Goal: Task Accomplishment & Management: Manage account settings

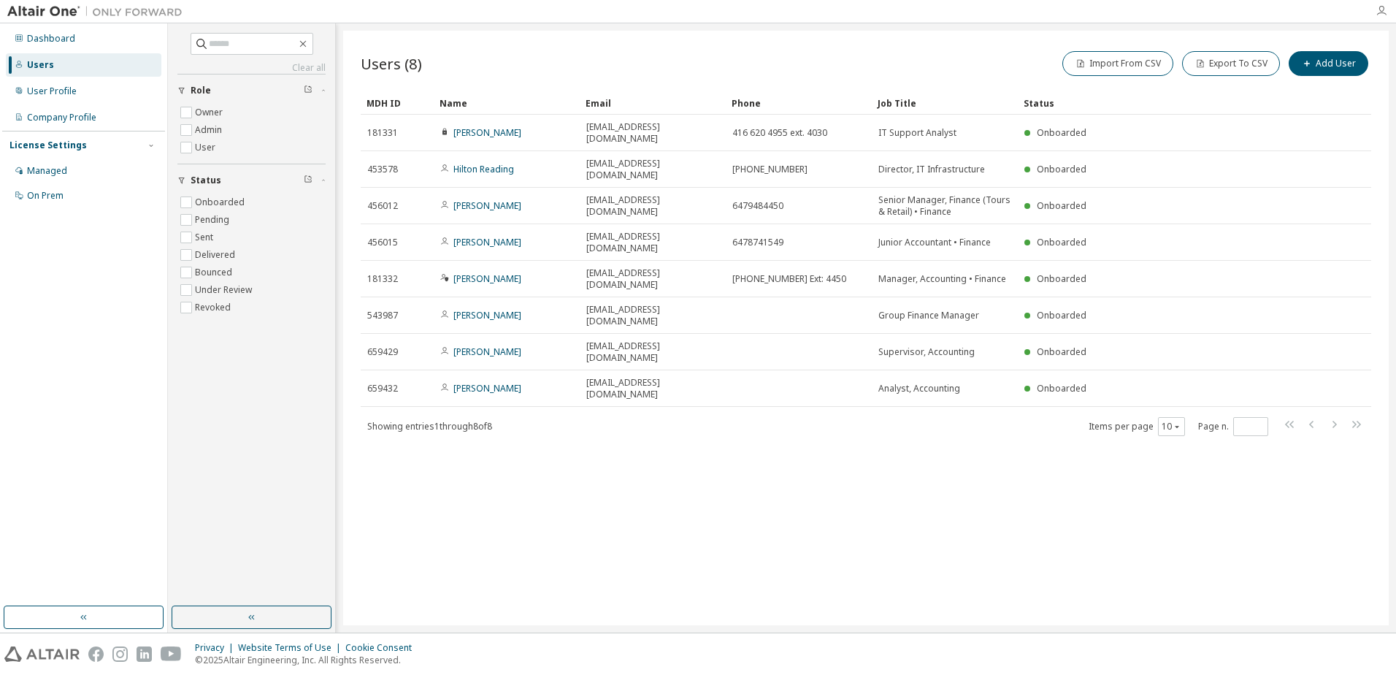
click at [1381, 11] on icon "button" at bounding box center [1382, 11] width 12 height 12
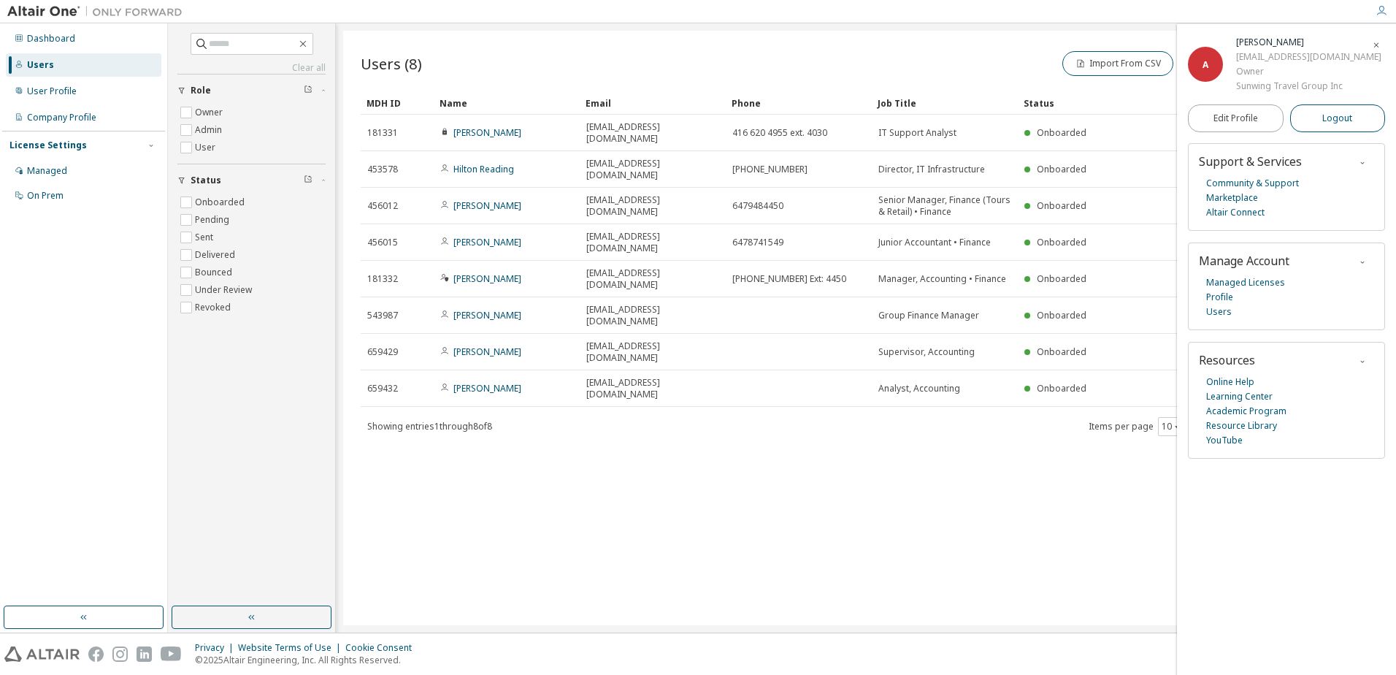
click at [1347, 117] on span "Logout" at bounding box center [1338, 118] width 30 height 15
